Goal: Navigation & Orientation: Find specific page/section

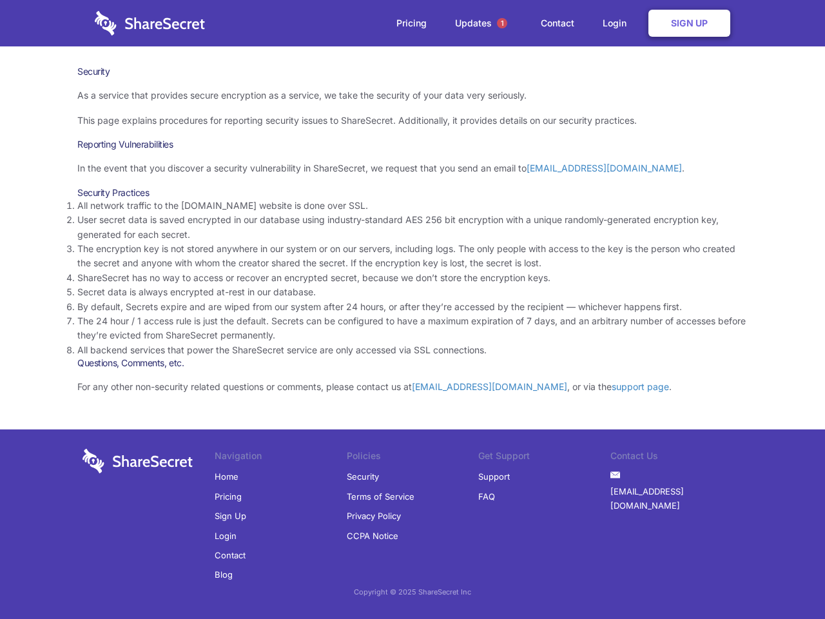
click at [413, 310] on li "By default, Secrets expire and are wiped from our system after 24 hours, or aft…" at bounding box center [412, 307] width 671 height 14
click at [502, 23] on span "1" at bounding box center [502, 23] width 10 height 10
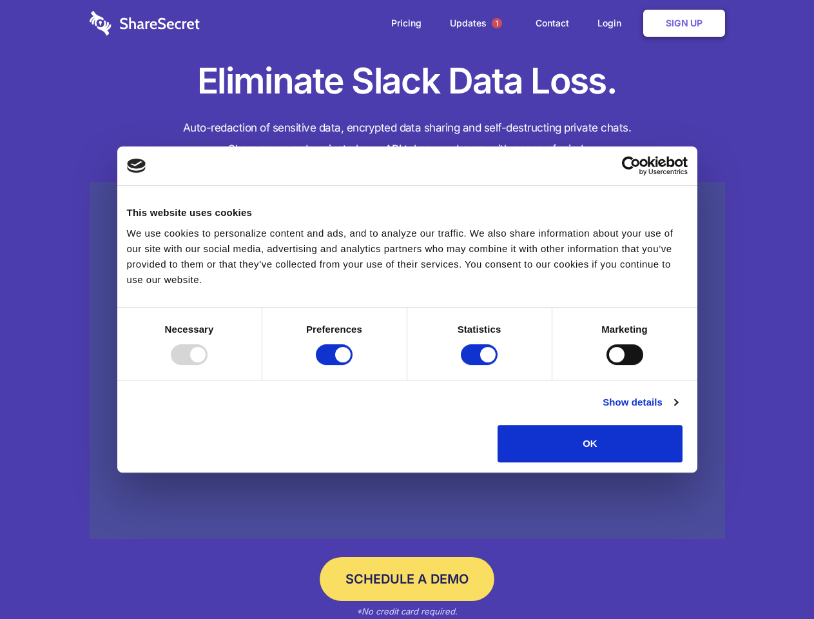
click at [208, 365] on div at bounding box center [189, 354] width 37 height 21
click at [353, 365] on input "Preferences" at bounding box center [334, 354] width 37 height 21
checkbox input "false"
click at [481, 365] on input "Statistics" at bounding box center [479, 354] width 37 height 21
checkbox input "false"
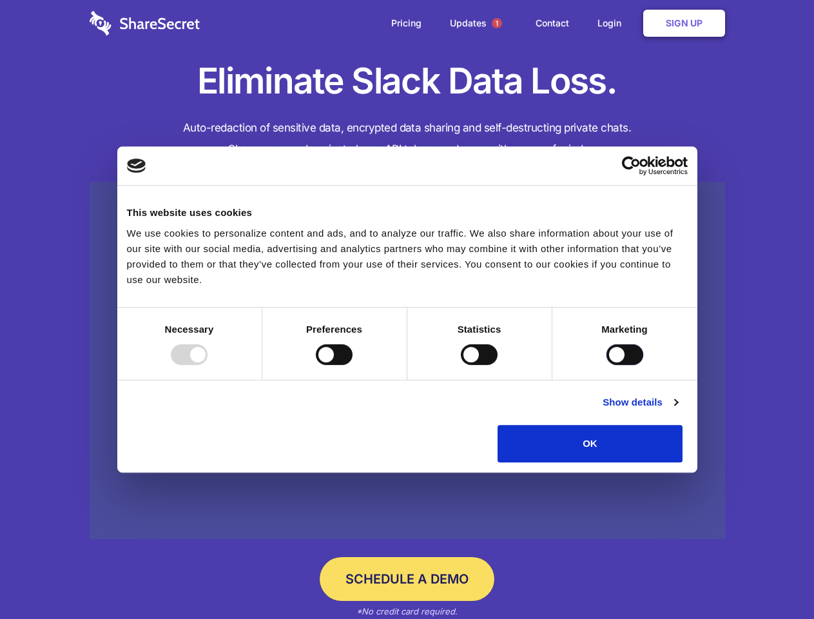
click at [607, 365] on input "Marketing" at bounding box center [625, 354] width 37 height 21
checkbox input "true"
click at [678, 410] on link "Show details" at bounding box center [640, 402] width 75 height 15
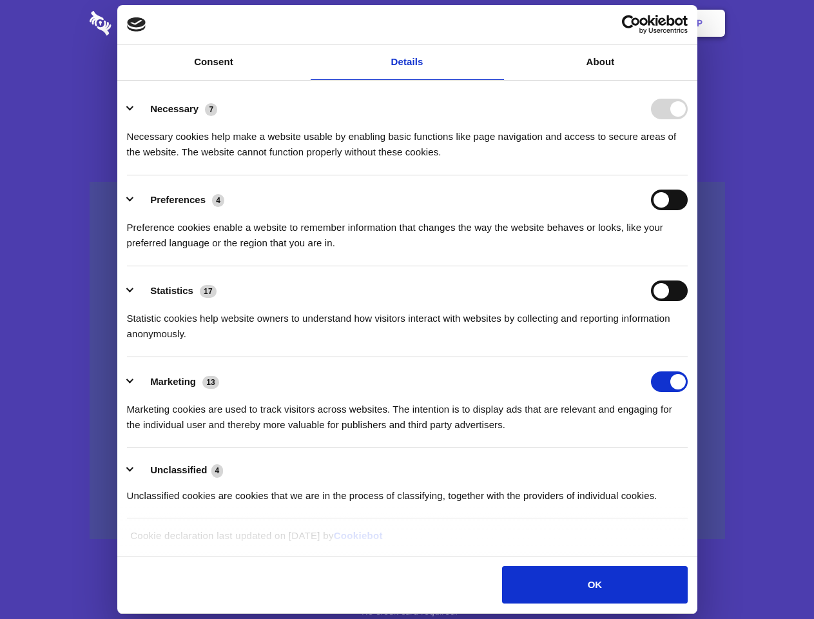
click at [694, 467] on ul "Necessary 7 Necessary cookies help make a website usable by enabling basic func…" at bounding box center [407, 301] width 573 height 435
click at [497, 23] on span "1" at bounding box center [497, 23] width 10 height 10
